Goal: Information Seeking & Learning: Learn about a topic

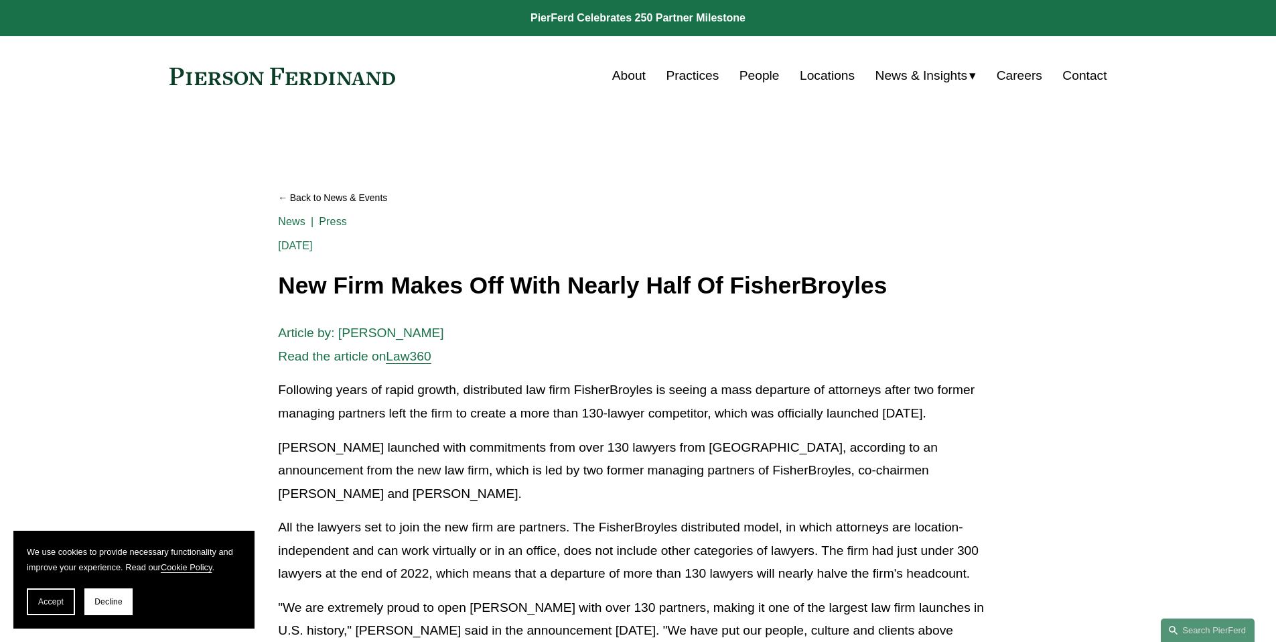
click at [1015, 75] on link "Careers" at bounding box center [1020, 75] width 46 height 25
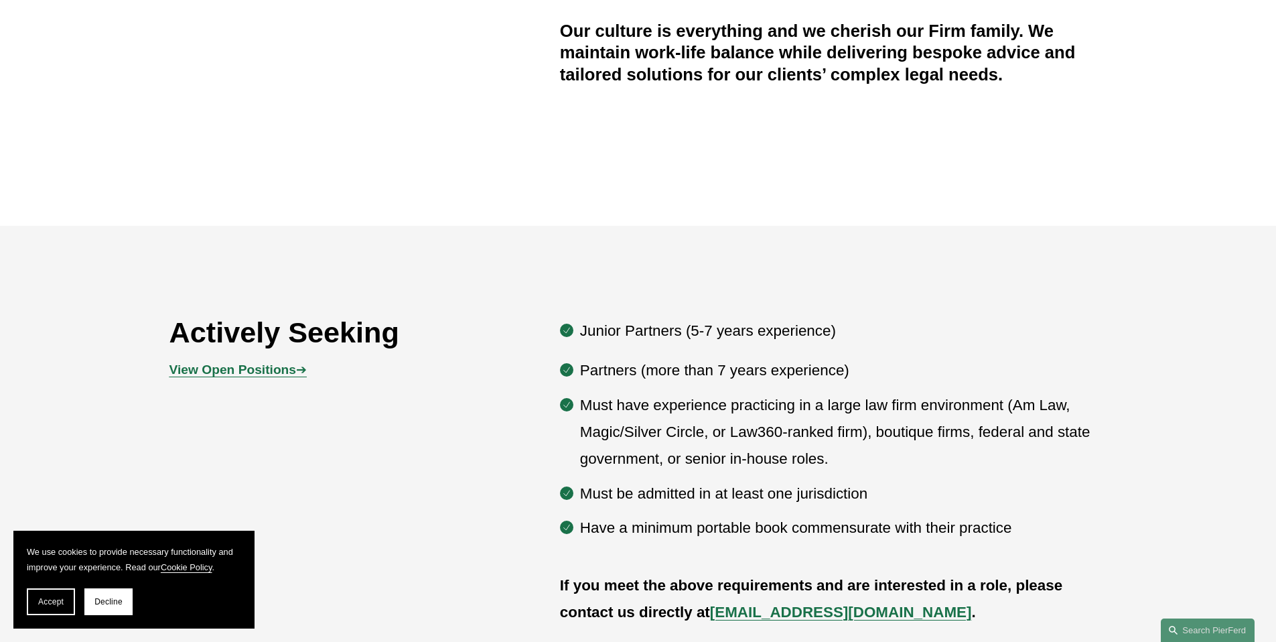
scroll to position [673, 0]
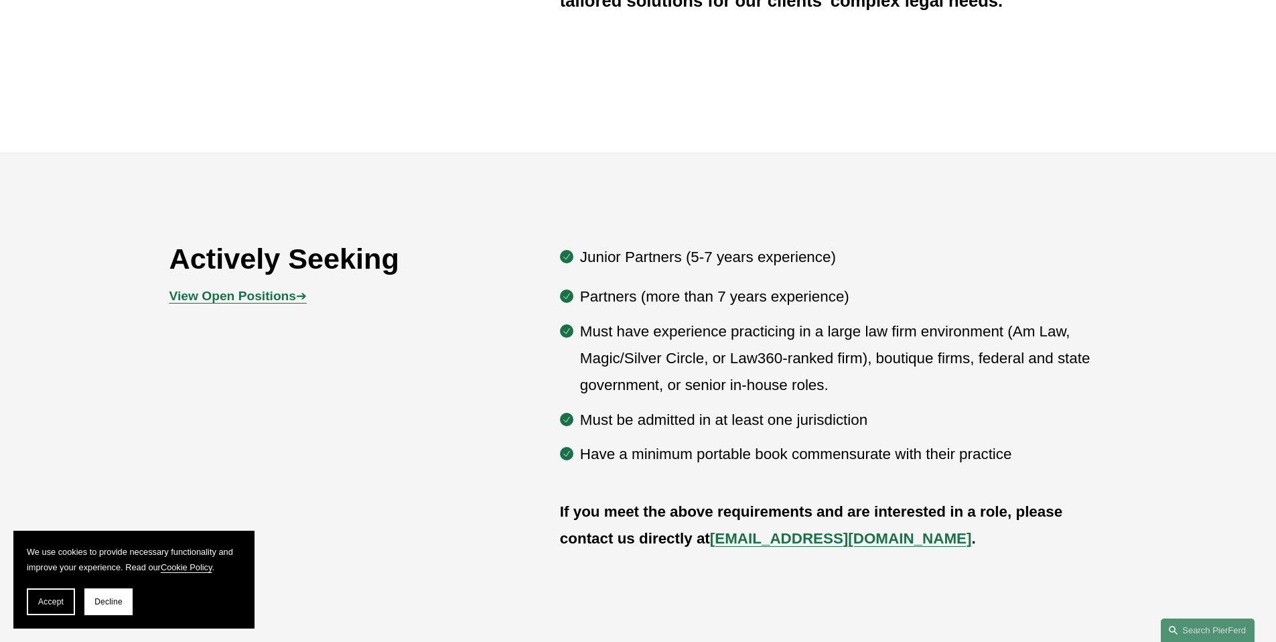
click at [275, 299] on strong "View Open Positions" at bounding box center [232, 296] width 127 height 14
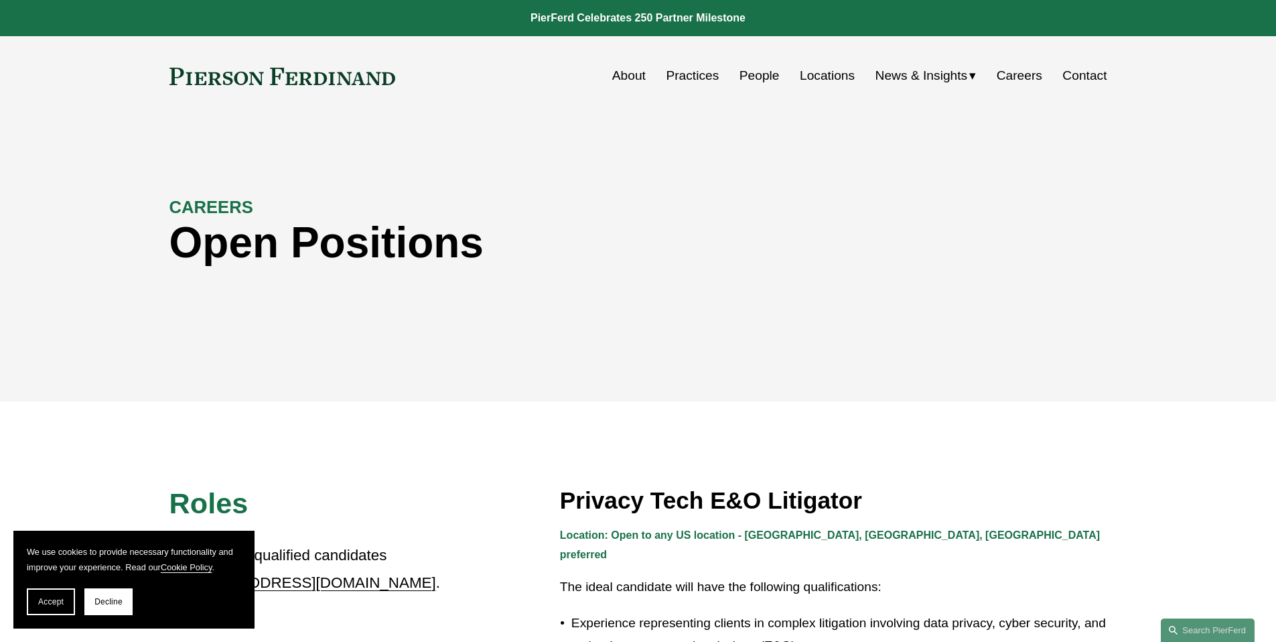
click at [115, 604] on span "Decline" at bounding box center [108, 601] width 28 height 9
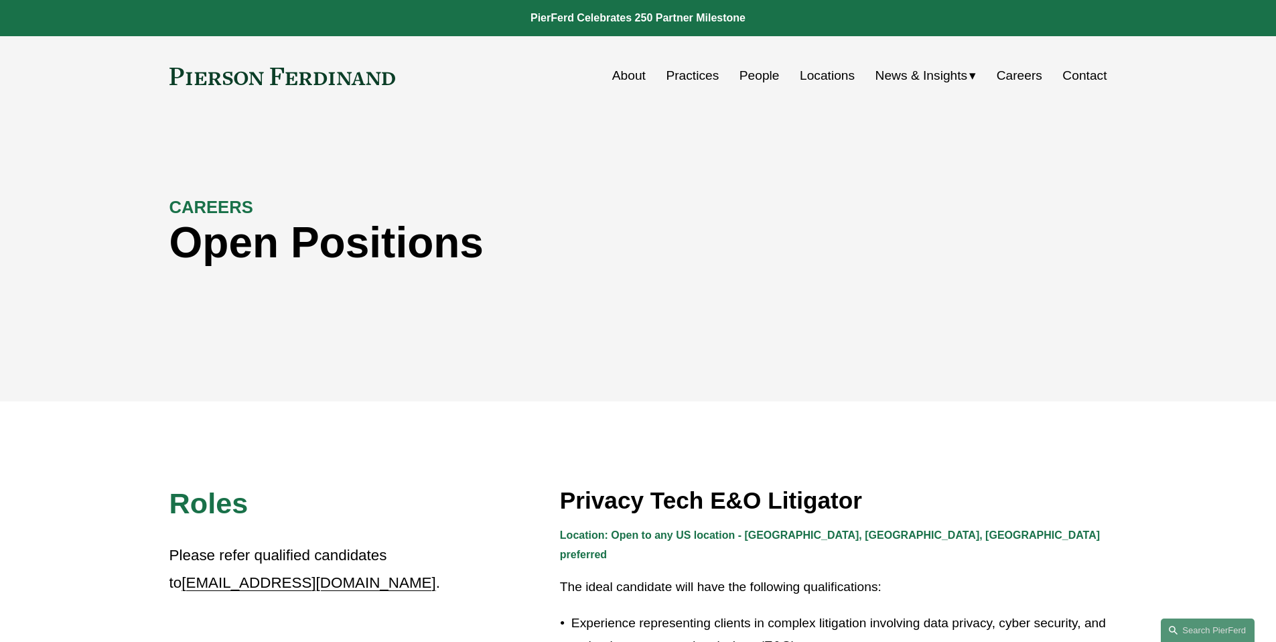
scroll to position [1, 0]
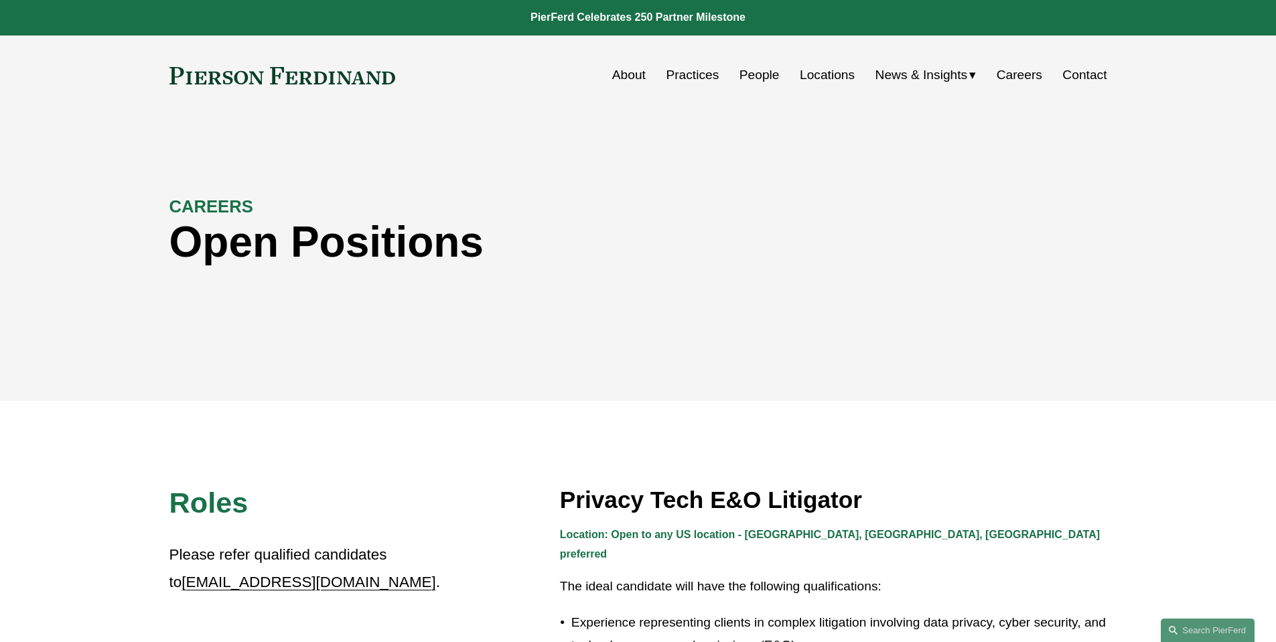
click at [251, 585] on link "[EMAIL_ADDRESS][DOMAIN_NAME]" at bounding box center [309, 581] width 254 height 17
click at [246, 581] on link "[EMAIL_ADDRESS][DOMAIN_NAME]" at bounding box center [309, 581] width 254 height 17
drag, startPoint x: 153, startPoint y: 584, endPoint x: 284, endPoint y: 592, distance: 131.5
click at [1008, 77] on link "Careers" at bounding box center [1020, 74] width 46 height 25
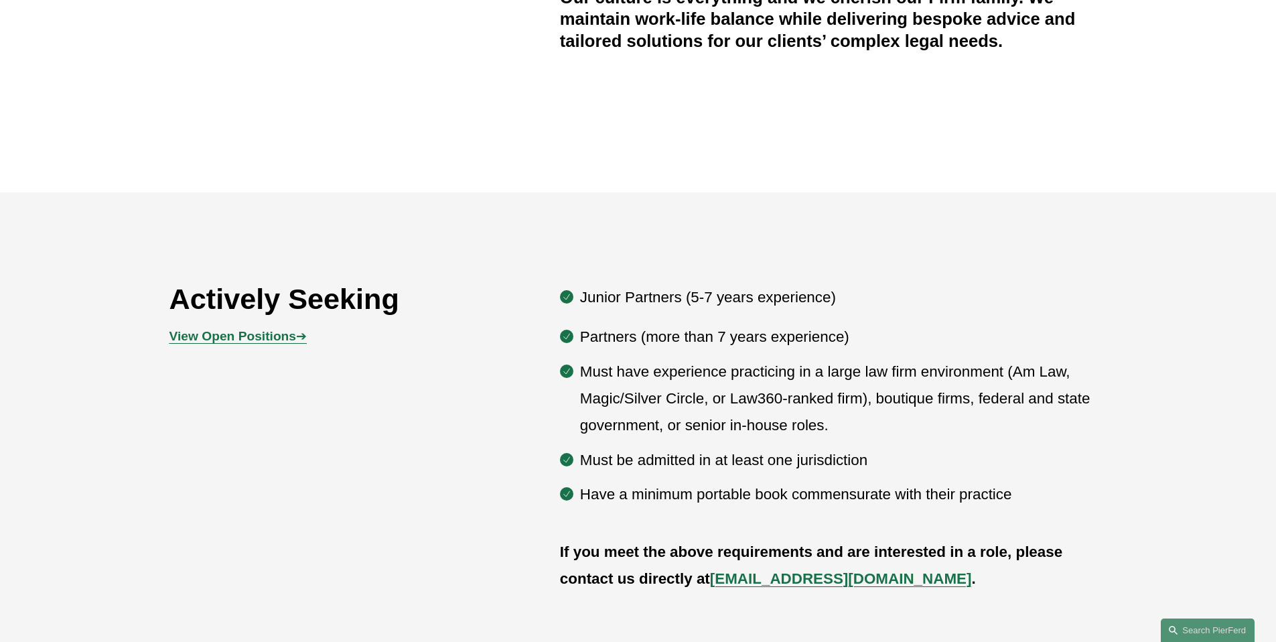
scroll to position [469, 0]
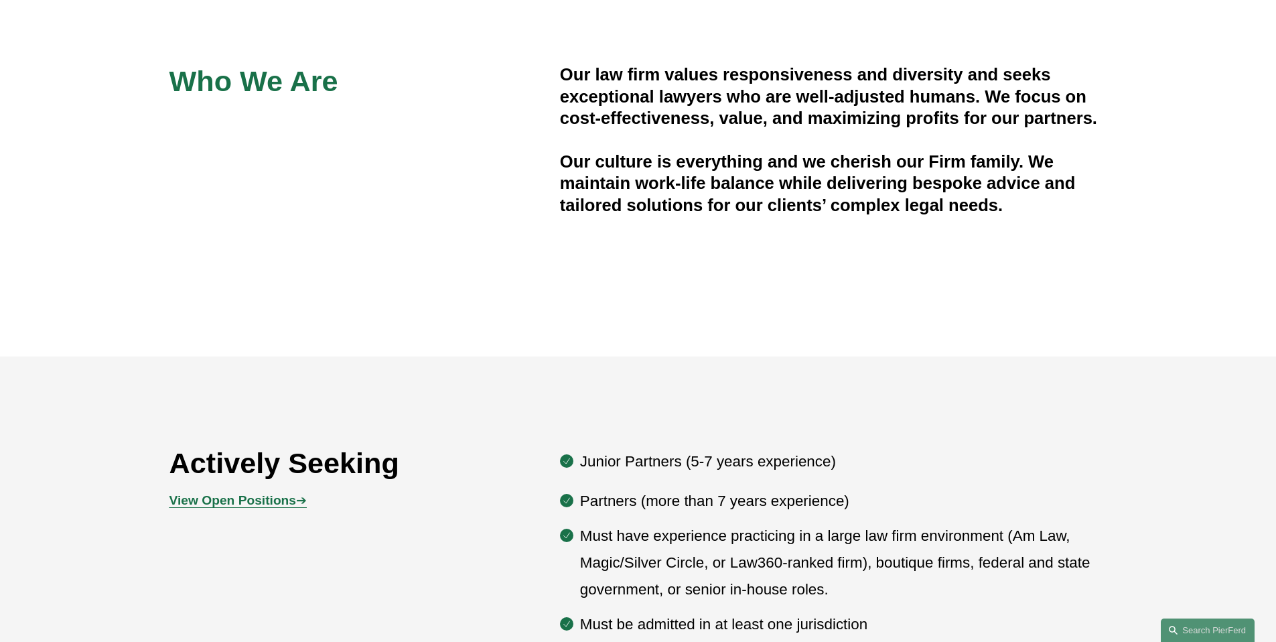
click at [269, 501] on strong "View Open Positions" at bounding box center [232, 500] width 127 height 14
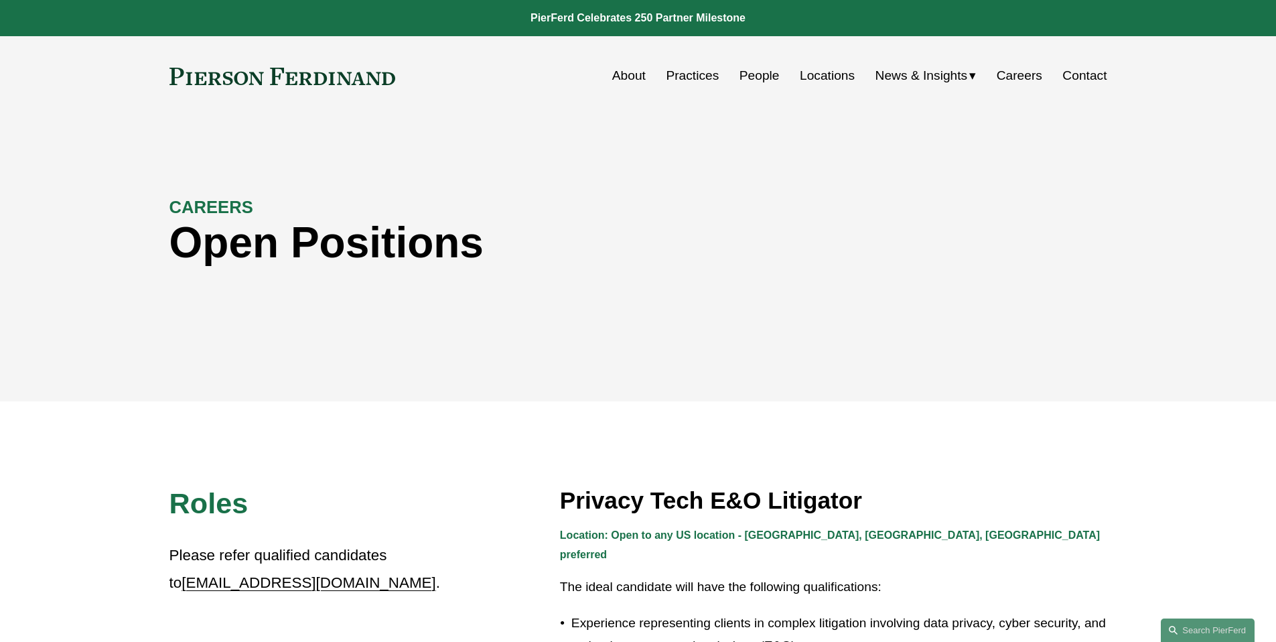
click at [315, 581] on p "Please refer qualified candidates to [EMAIL_ADDRESS][DOMAIN_NAME] ." at bounding box center [305, 569] width 273 height 54
drag, startPoint x: 135, startPoint y: 589, endPoint x: 309, endPoint y: 579, distance: 173.8
copy p "[EMAIL_ADDRESS][DOMAIN_NAME] ."
drag, startPoint x: 404, startPoint y: 82, endPoint x: 175, endPoint y: 78, distance: 228.4
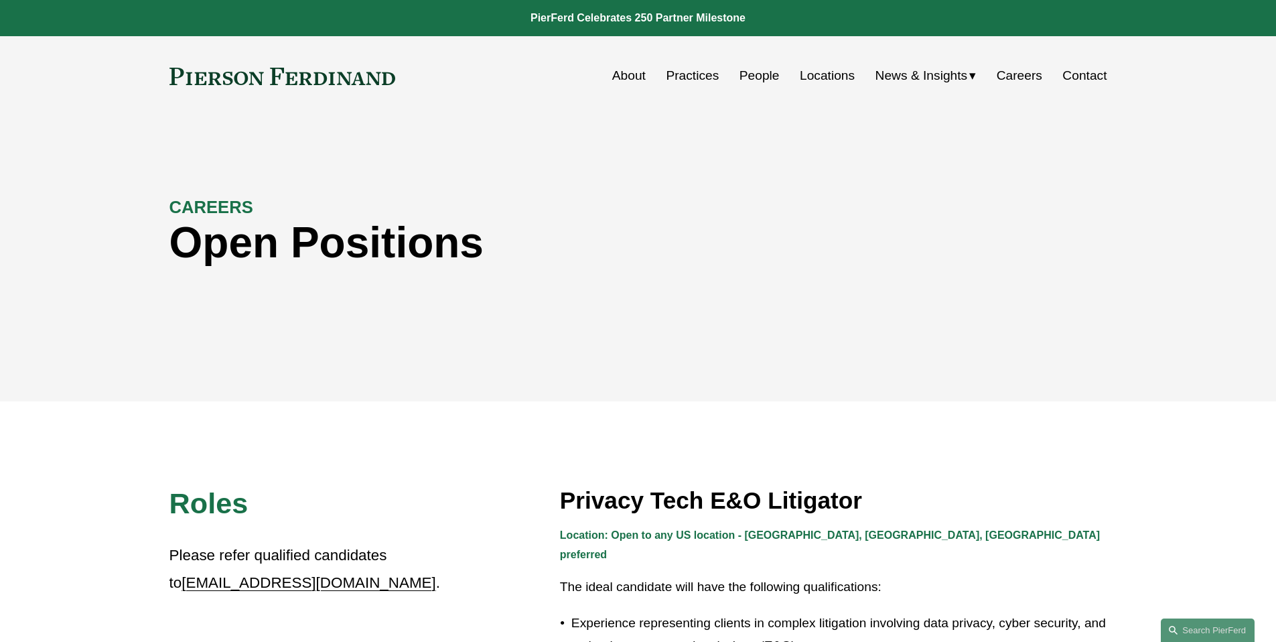
click at [178, 76] on div "About Practices People Locations News & Insights News" at bounding box center [638, 75] width 938 height 25
drag, startPoint x: 163, startPoint y: 78, endPoint x: 456, endPoint y: 60, distance: 293.3
click at [449, 61] on div "Skip to Content About Practices People Locations" at bounding box center [638, 75] width 1276 height 79
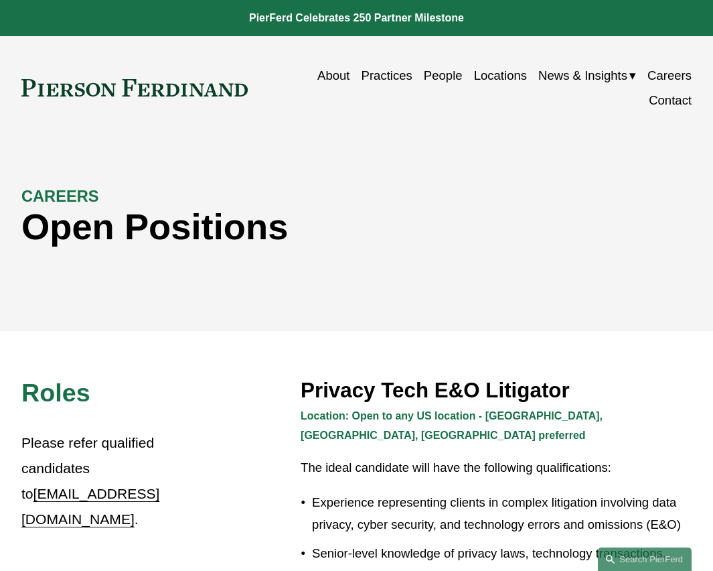
click at [329, 75] on link "About" at bounding box center [333, 75] width 32 height 25
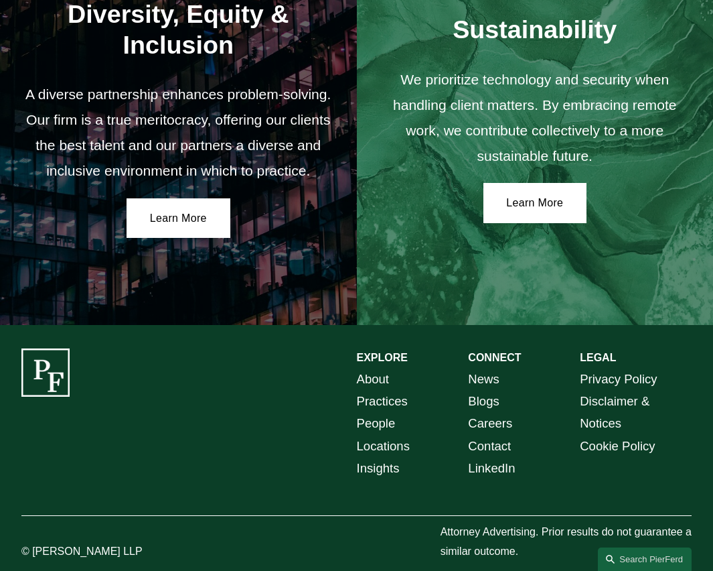
scroll to position [2014, 0]
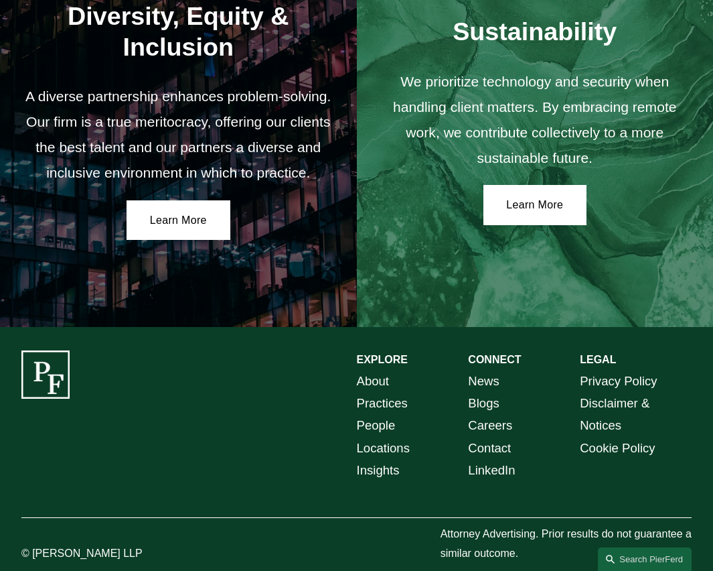
click at [378, 446] on link "Locations" at bounding box center [383, 448] width 53 height 22
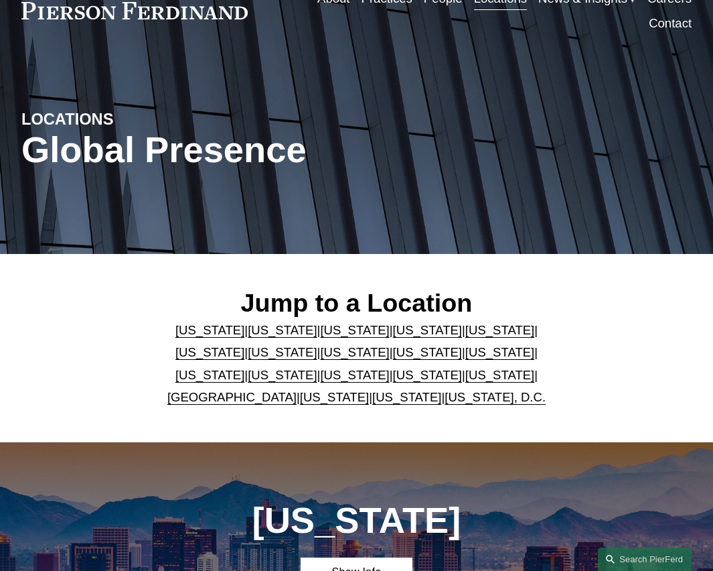
scroll to position [78, 0]
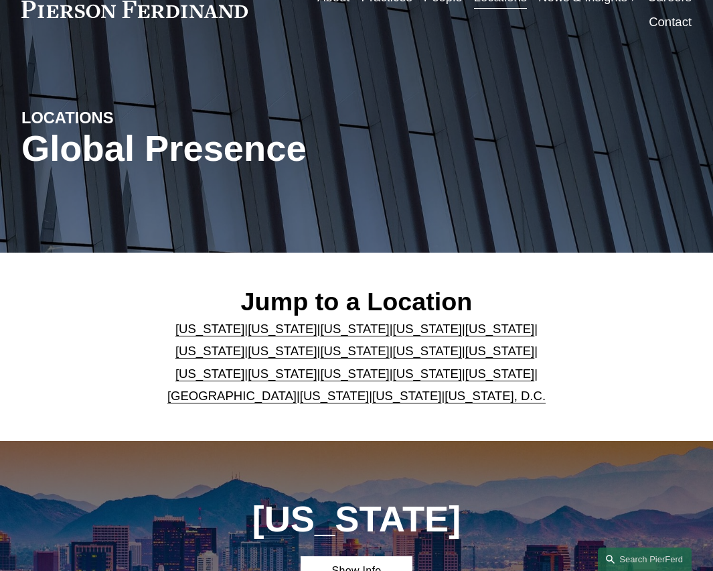
click at [466, 329] on link "Florida" at bounding box center [500, 329] width 69 height 14
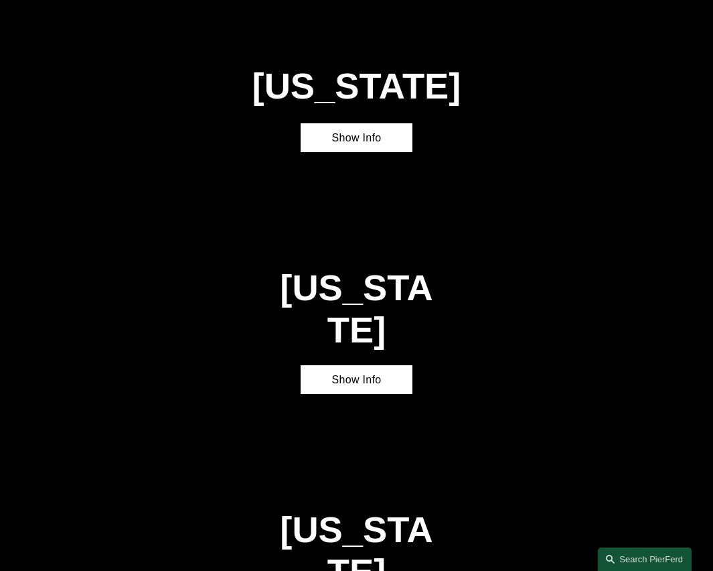
scroll to position [1340, 0]
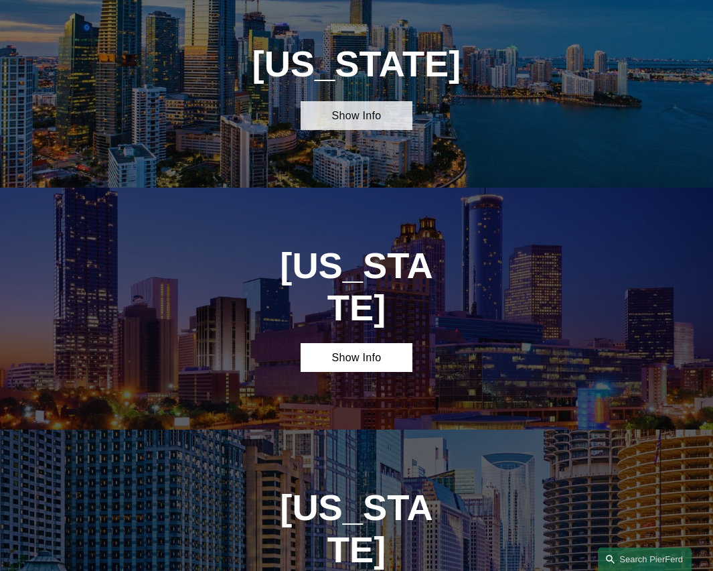
click at [324, 130] on link "Show Info" at bounding box center [357, 115] width 112 height 29
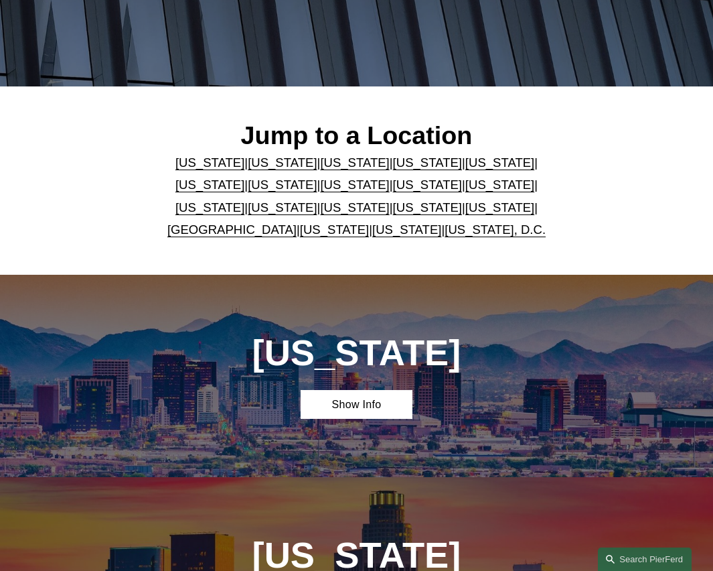
scroll to position [0, 0]
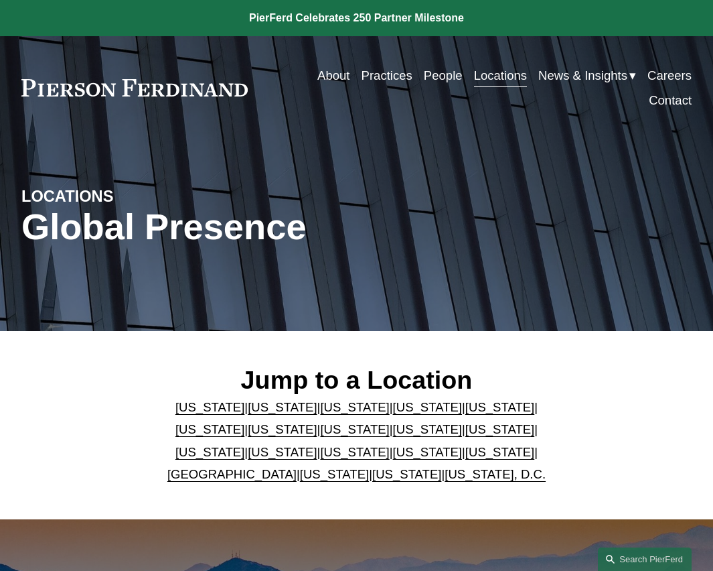
click at [331, 79] on link "About" at bounding box center [333, 75] width 32 height 25
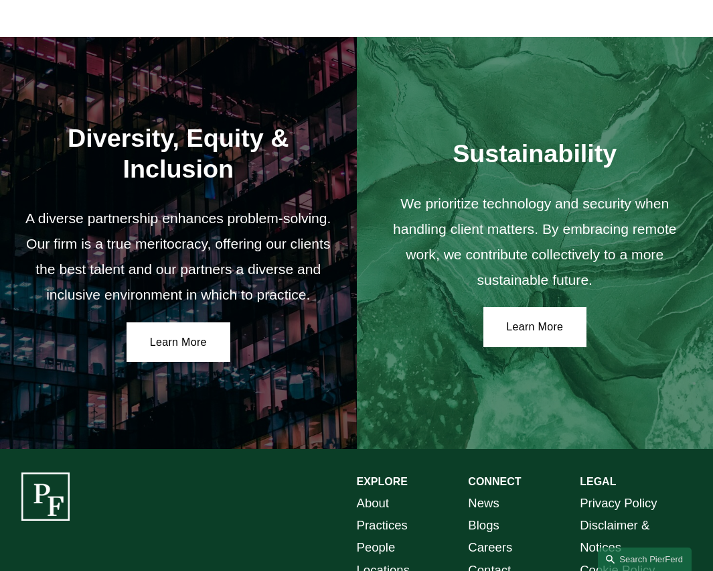
scroll to position [2029, 0]
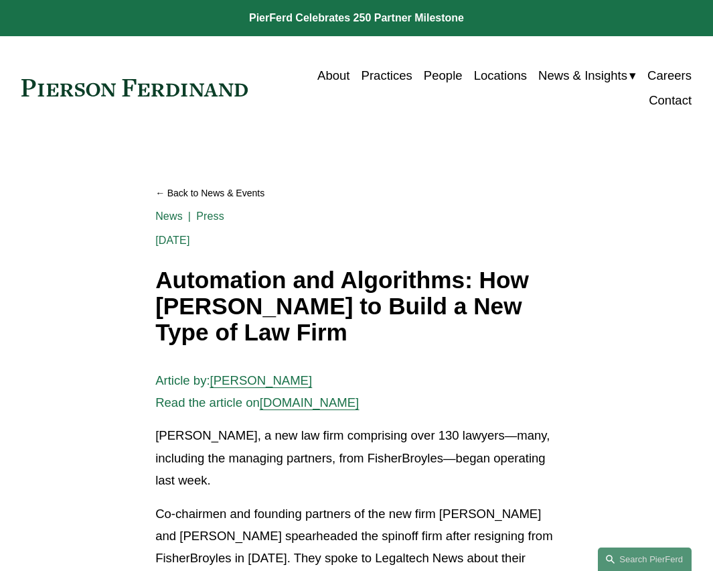
click at [668, 102] on link "Contact" at bounding box center [670, 100] width 43 height 25
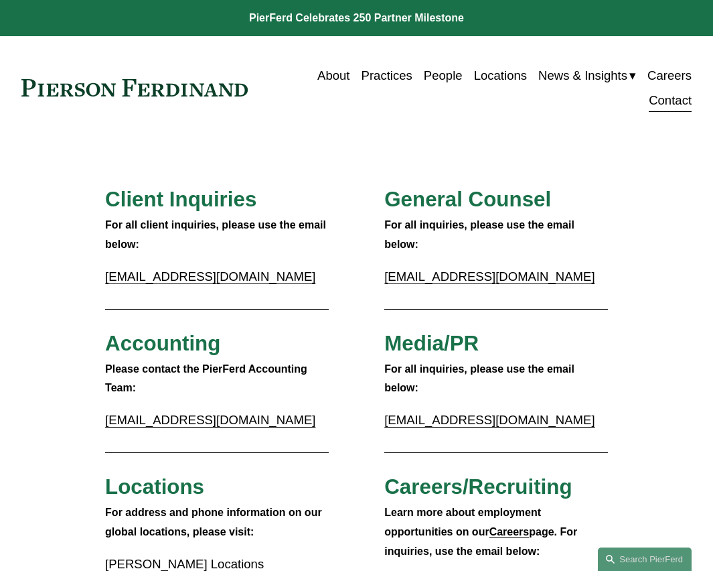
click at [328, 79] on link "About" at bounding box center [333, 75] width 32 height 25
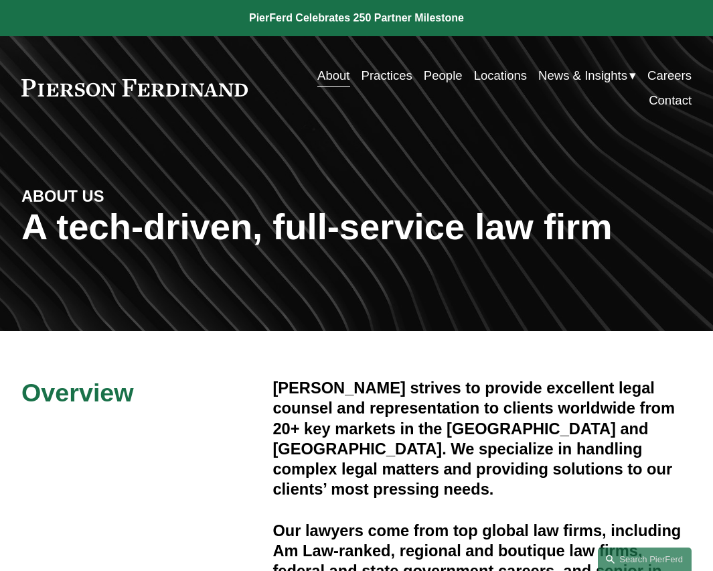
click at [396, 83] on link "Practices" at bounding box center [387, 75] width 51 height 25
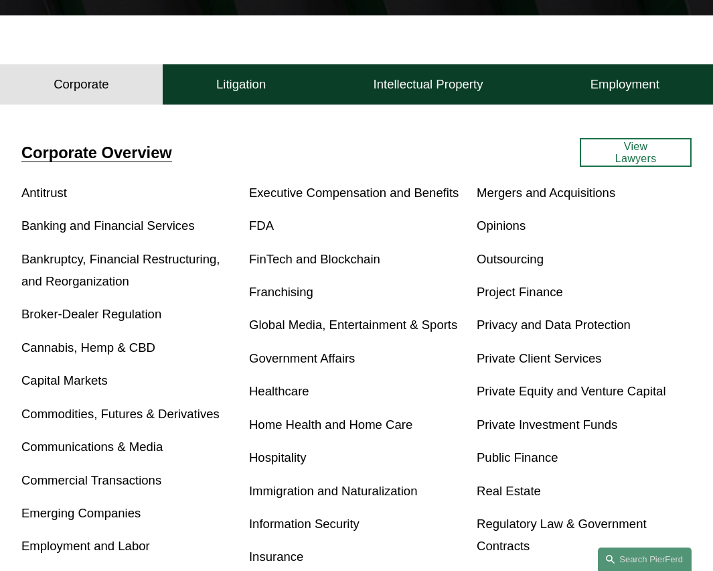
scroll to position [267, 0]
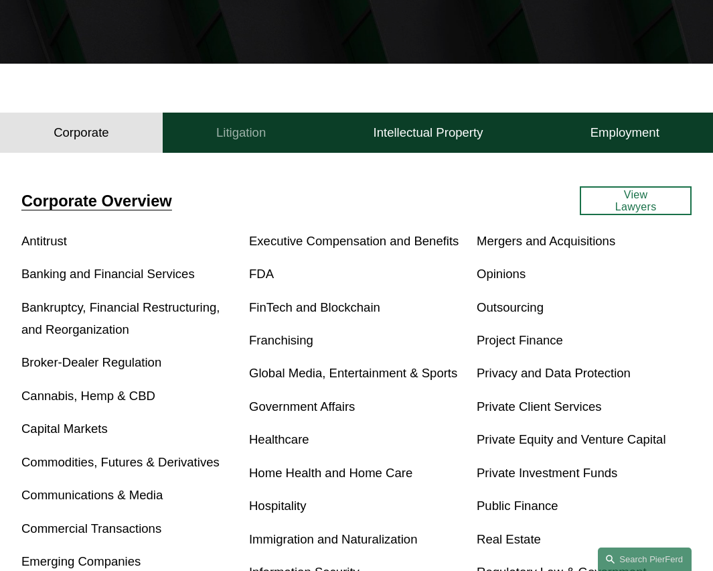
click at [258, 143] on button "Litigation" at bounding box center [241, 133] width 157 height 40
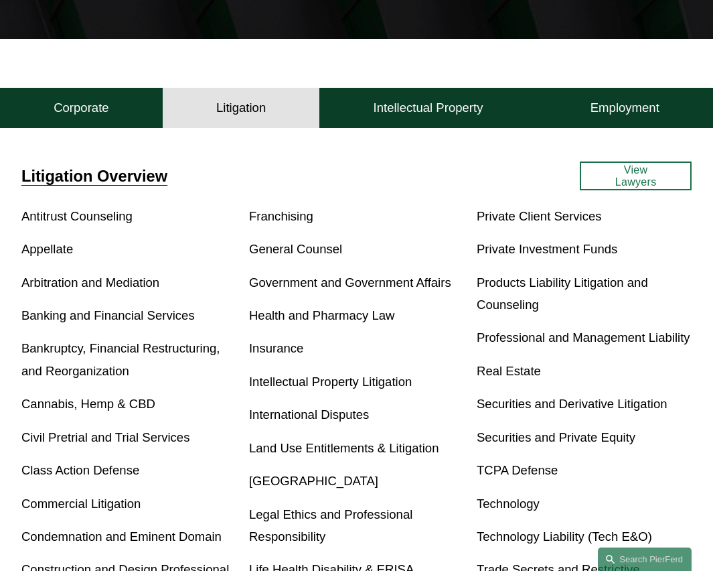
scroll to position [185, 0]
